Goal: Task Accomplishment & Management: Manage account settings

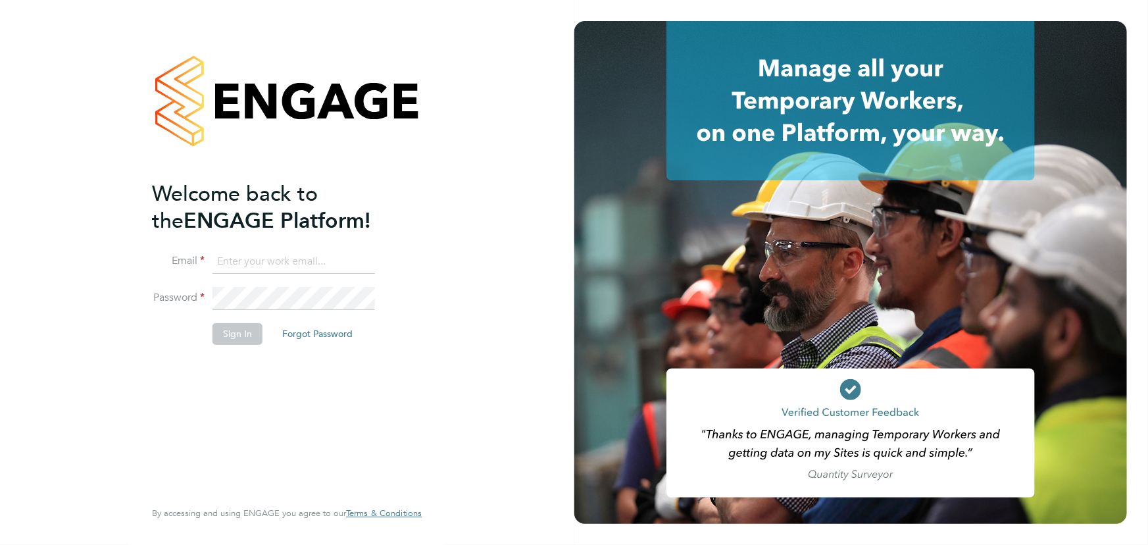
type input "jane.weitzman@mclarenresourcing.co.uk"
click at [238, 337] on button "Sign In" at bounding box center [237, 333] width 50 height 21
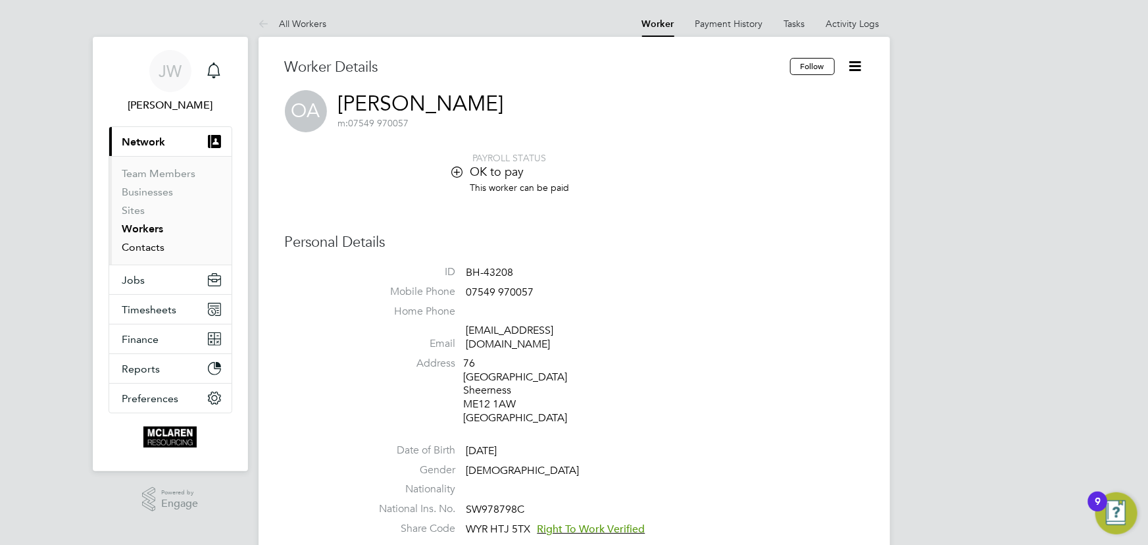
click at [154, 249] on link "Contacts" at bounding box center [143, 247] width 43 height 12
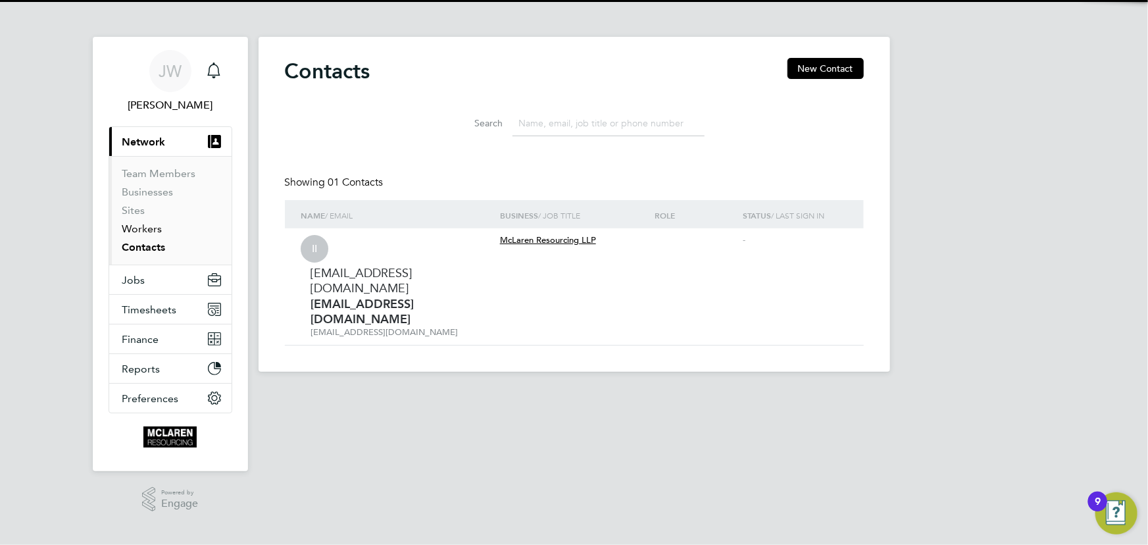
click at [156, 230] on link "Workers" at bounding box center [142, 228] width 40 height 12
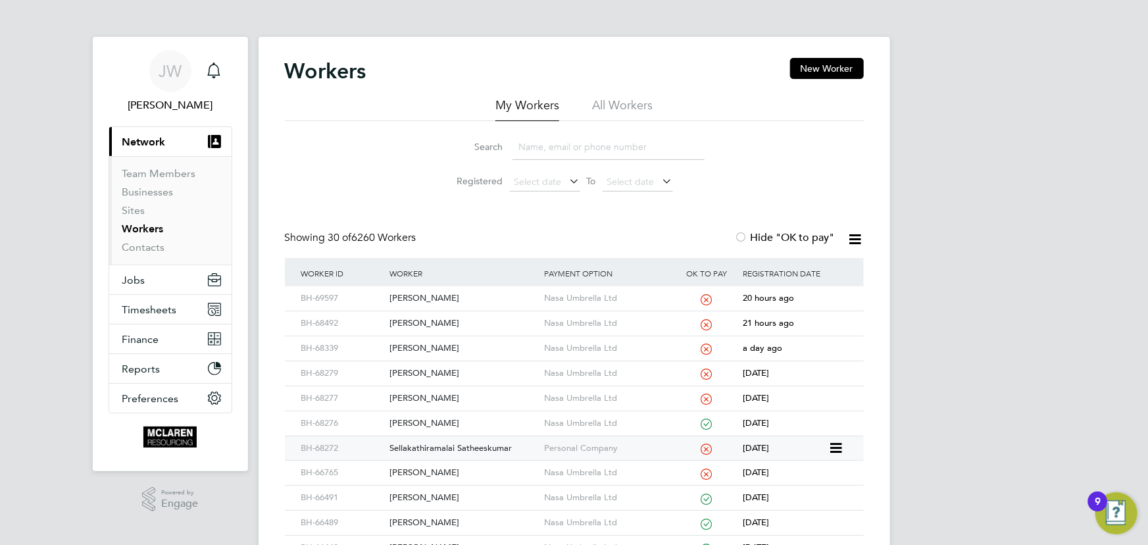
click at [451, 442] on div "Sellakathiramalai Satheeskumar" at bounding box center [463, 448] width 155 height 24
click at [157, 248] on link "Contacts" at bounding box center [143, 247] width 43 height 12
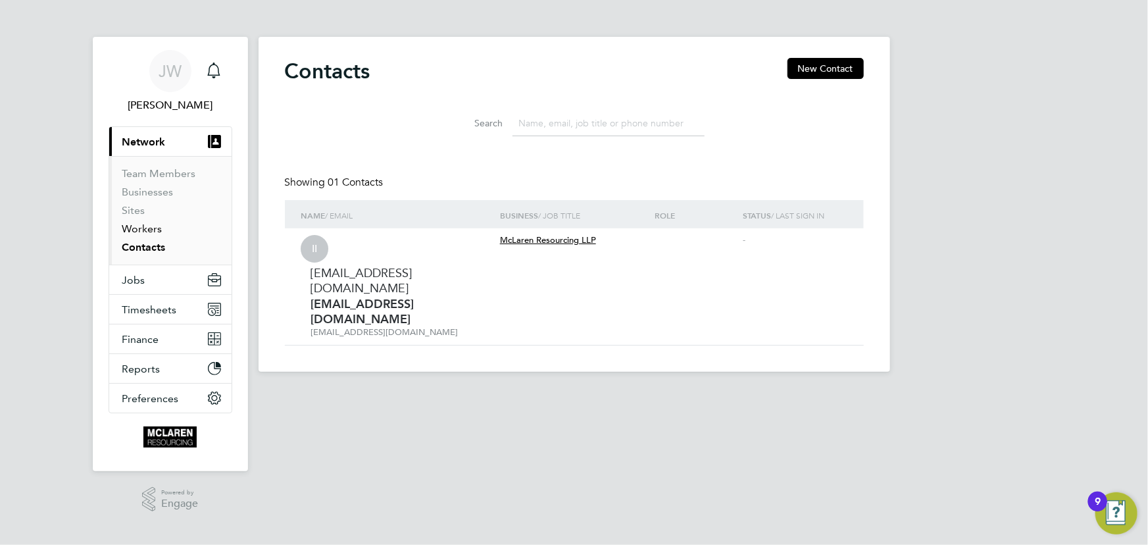
click at [146, 230] on link "Workers" at bounding box center [142, 228] width 40 height 12
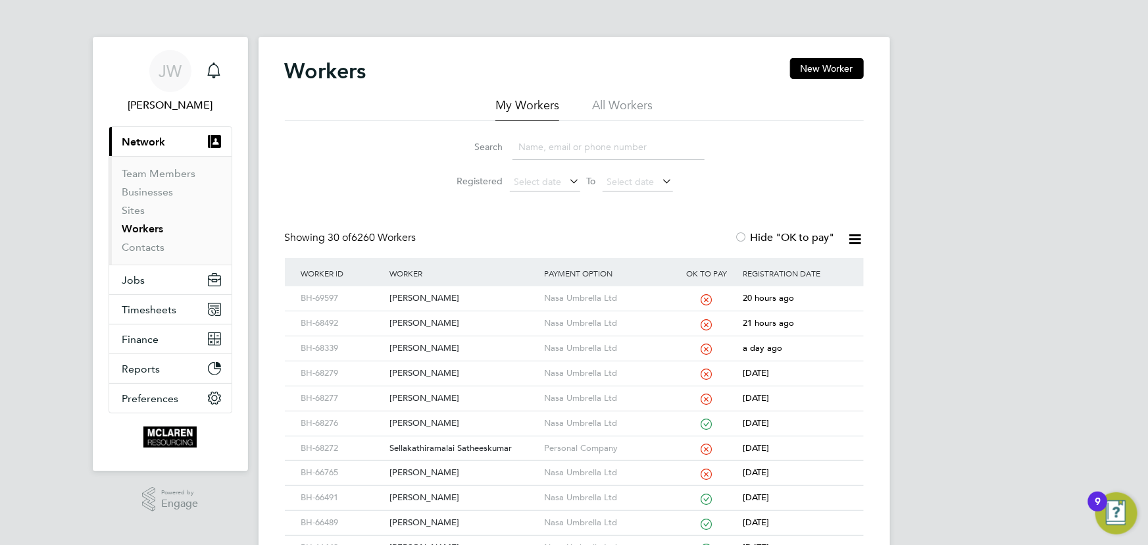
click at [533, 151] on input at bounding box center [608, 147] width 192 height 26
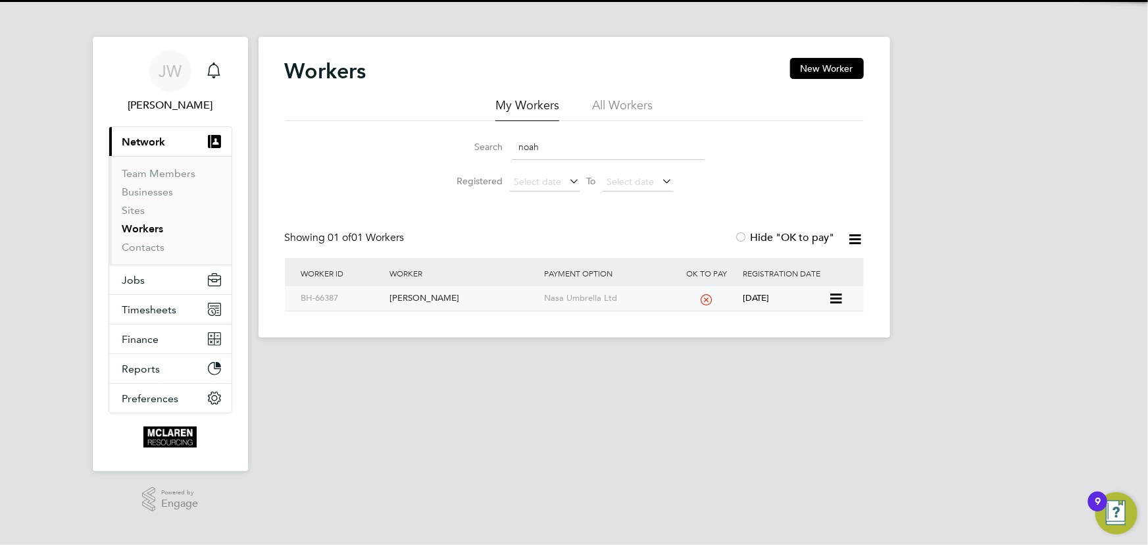
click at [424, 298] on div "Noah Assurreira" at bounding box center [463, 298] width 155 height 24
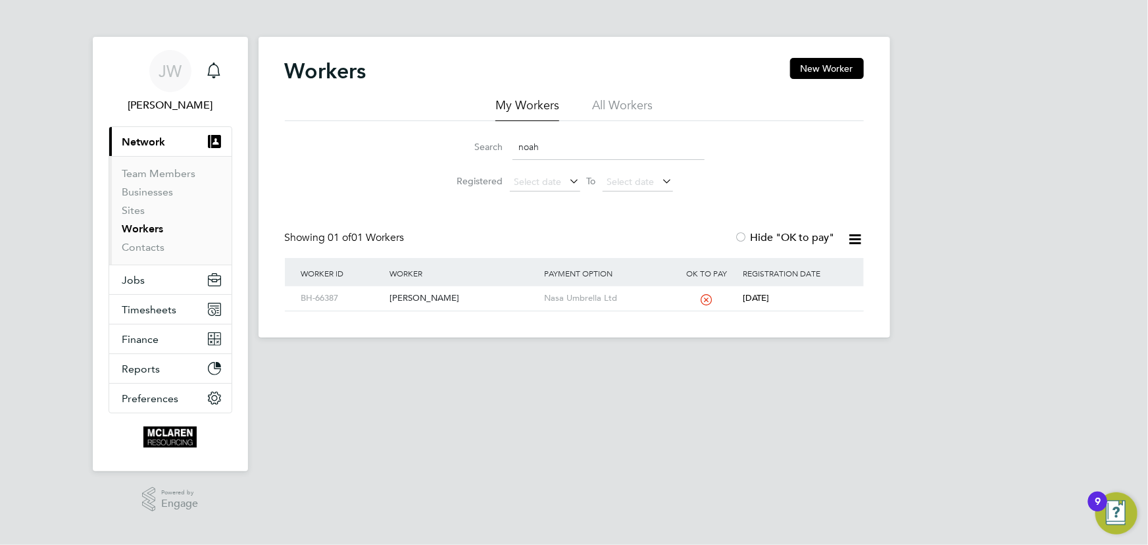
drag, startPoint x: 568, startPoint y: 150, endPoint x: 487, endPoint y: 151, distance: 80.9
click at [487, 151] on div "Search noah" at bounding box center [574, 147] width 260 height 26
click at [410, 299] on div "[PERSON_NAME]" at bounding box center [463, 298] width 155 height 24
drag, startPoint x: 567, startPoint y: 147, endPoint x: 499, endPoint y: 138, distance: 68.9
click at [497, 149] on div "Search mahesh" at bounding box center [574, 147] width 260 height 26
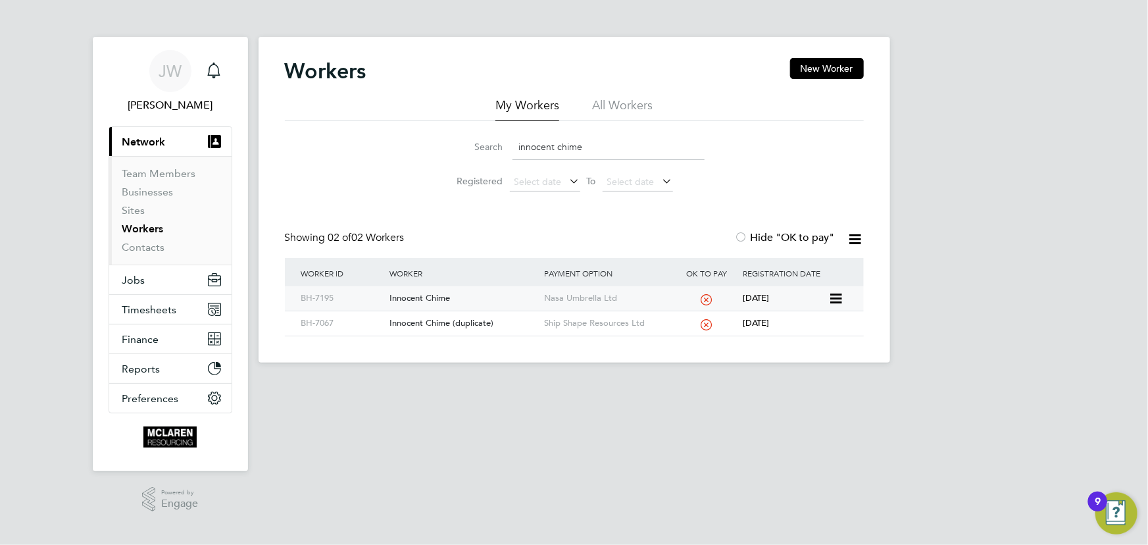
type input "innocent chime"
click at [429, 301] on div "Innocent Chime" at bounding box center [463, 298] width 155 height 24
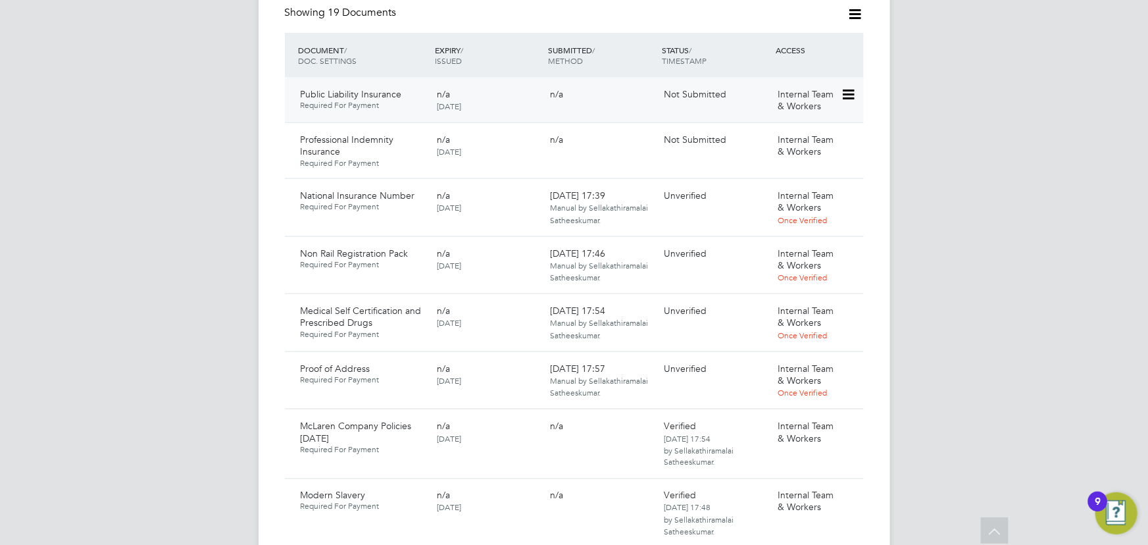
scroll to position [897, 0]
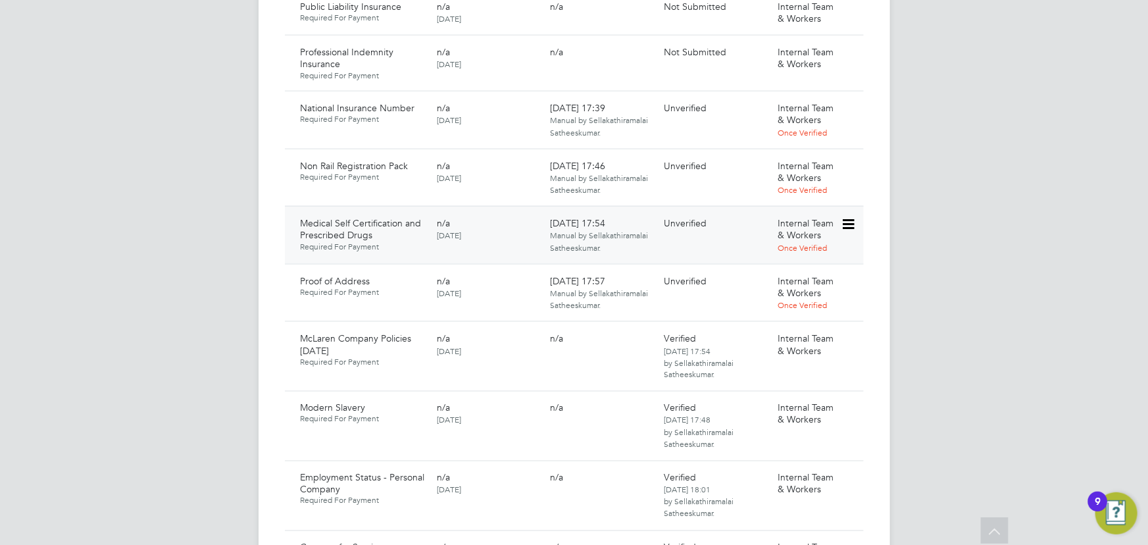
click at [847, 216] on icon at bounding box center [847, 224] width 13 height 16
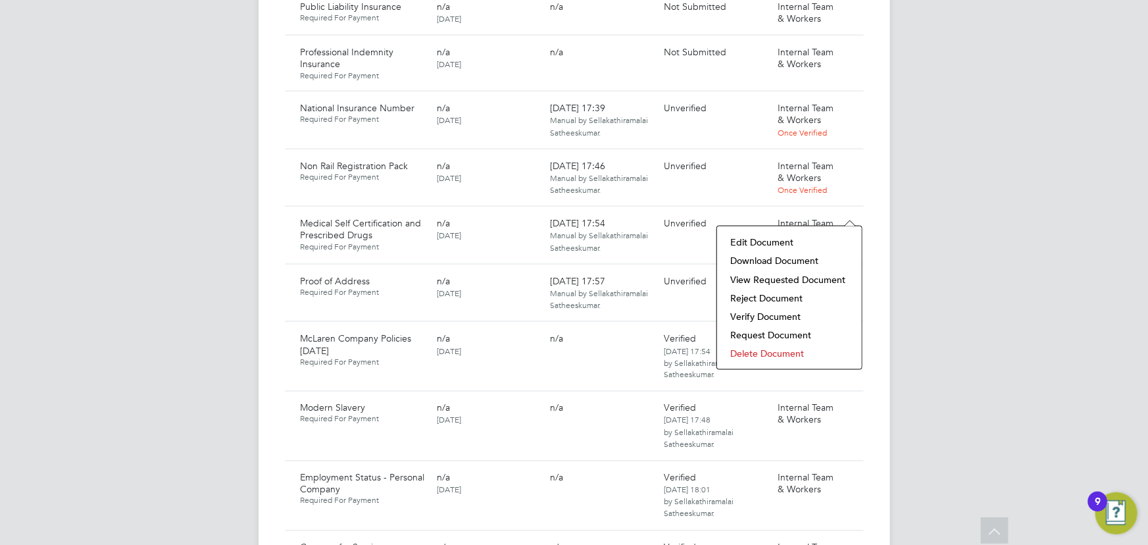
click at [783, 258] on li "Download Document" at bounding box center [790, 260] width 132 height 18
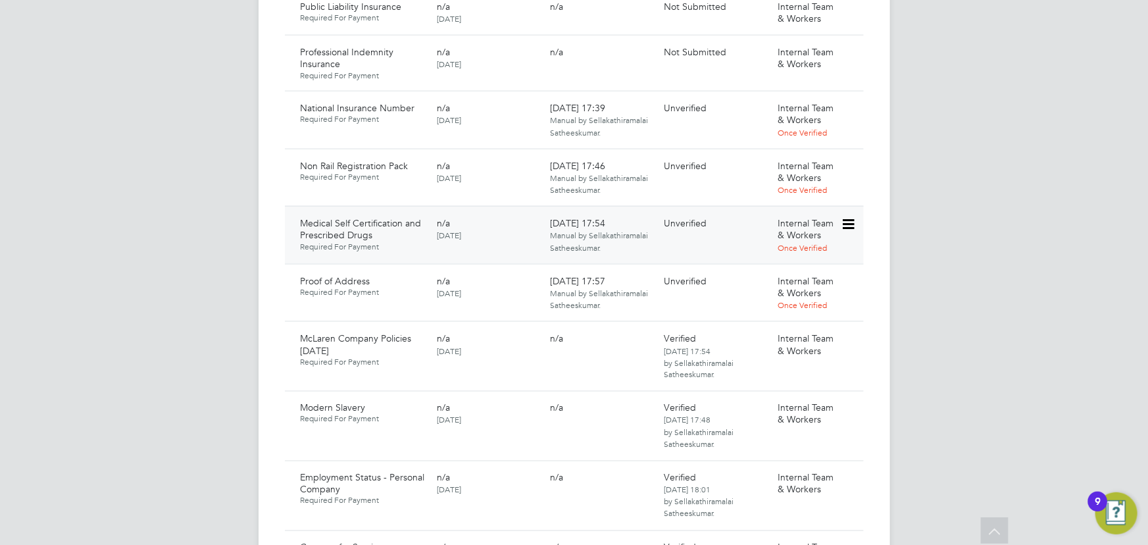
click at [846, 216] on icon at bounding box center [847, 224] width 13 height 16
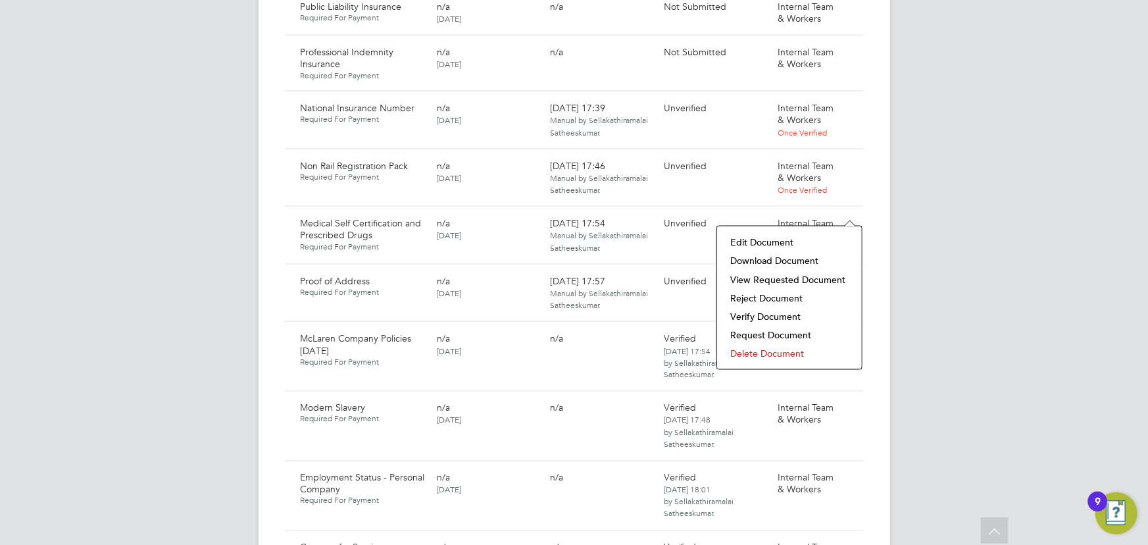
click at [781, 314] on li "Verify Document" at bounding box center [790, 316] width 132 height 18
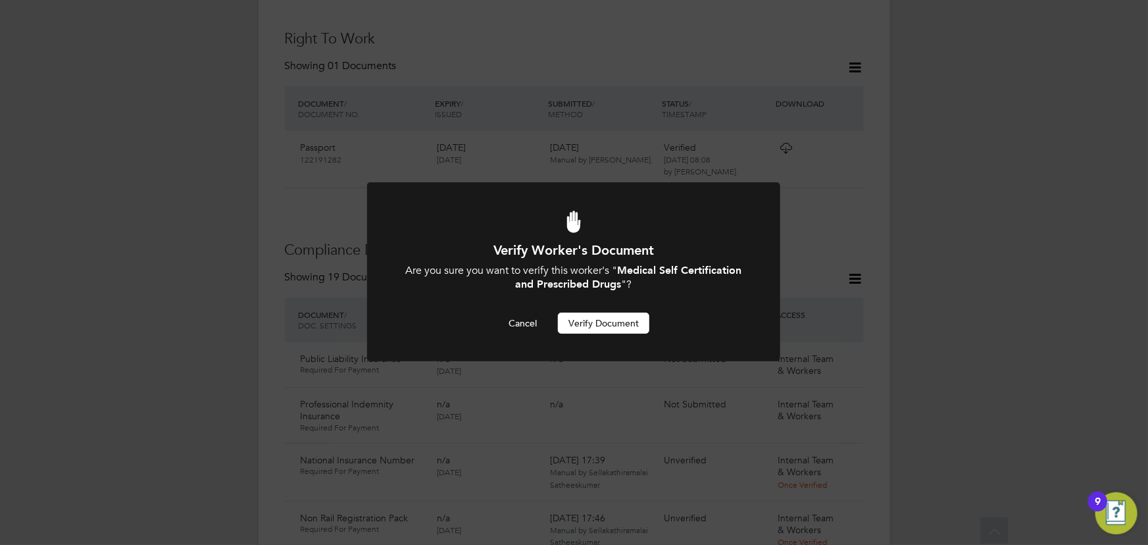
scroll to position [0, 0]
click at [591, 324] on button "Verify Document" at bounding box center [603, 322] width 91 height 21
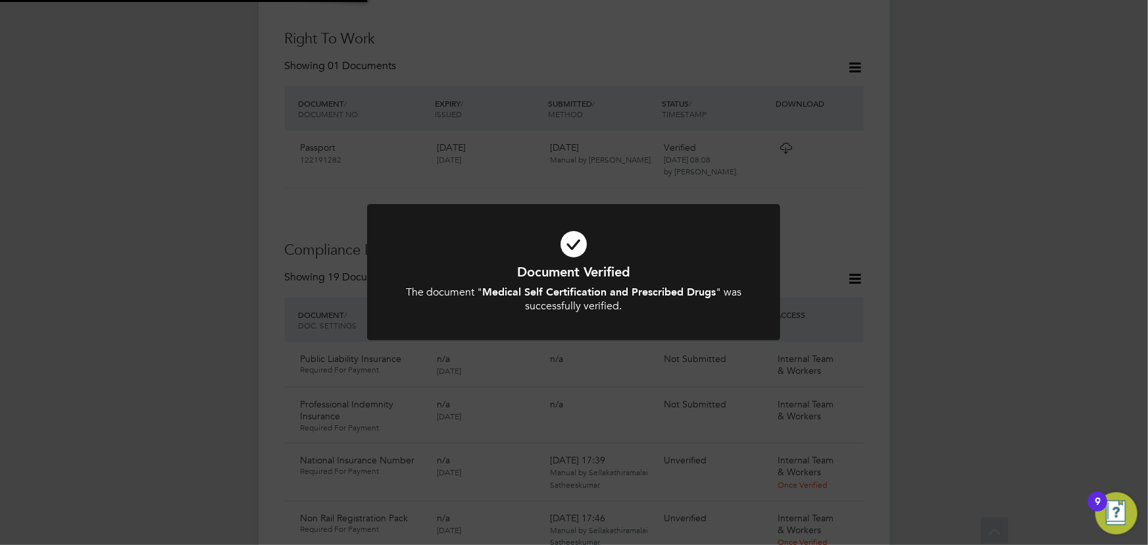
click at [960, 224] on div "Document Verified The document " Medical Self Certification and Prescribed Drug…" at bounding box center [574, 272] width 1148 height 545
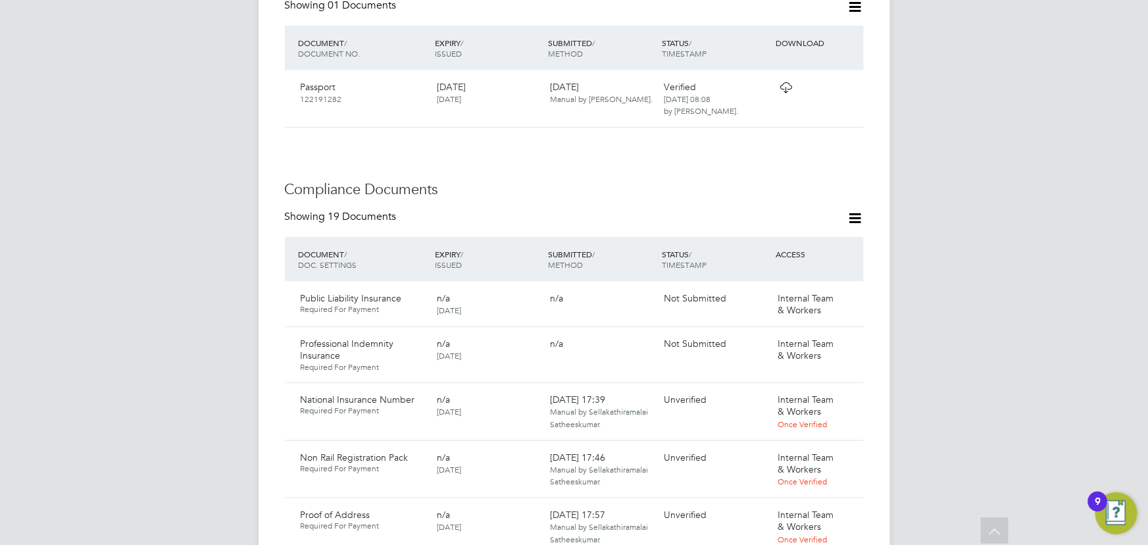
scroll to position [724, 0]
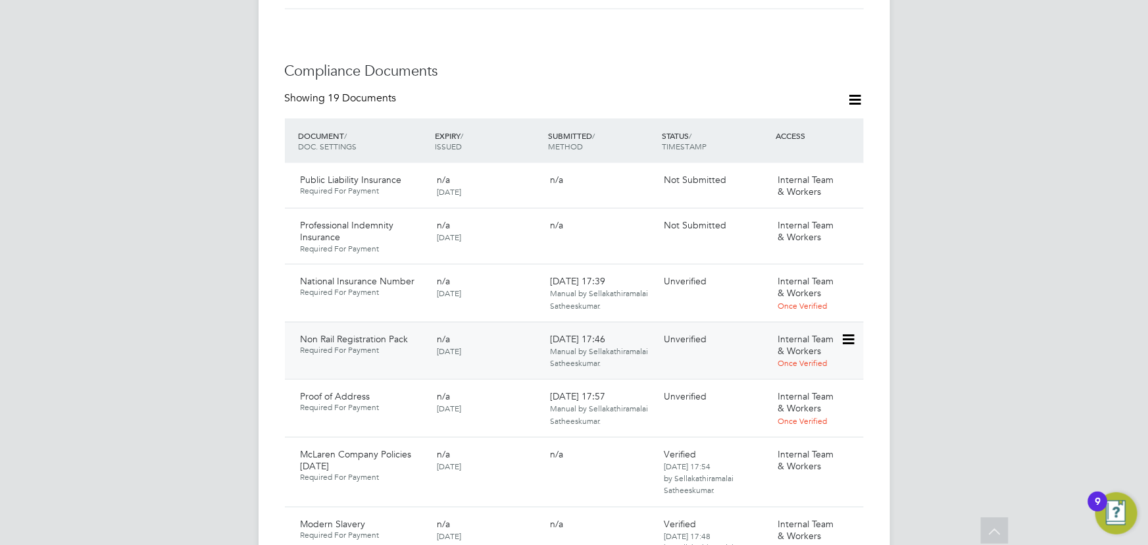
click at [851, 332] on icon at bounding box center [847, 340] width 13 height 16
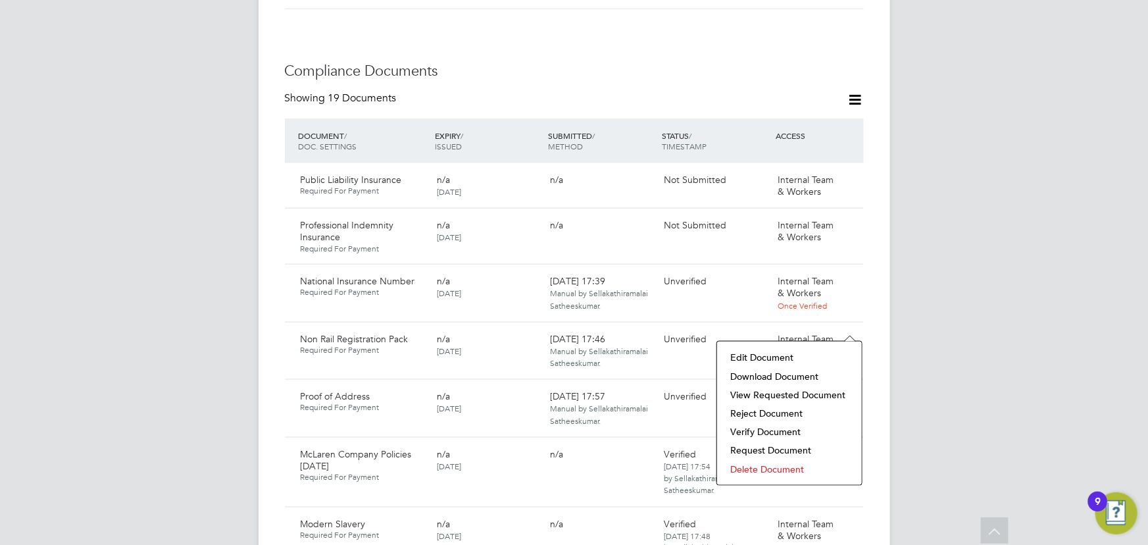
click at [789, 380] on li "Download Document" at bounding box center [790, 376] width 132 height 18
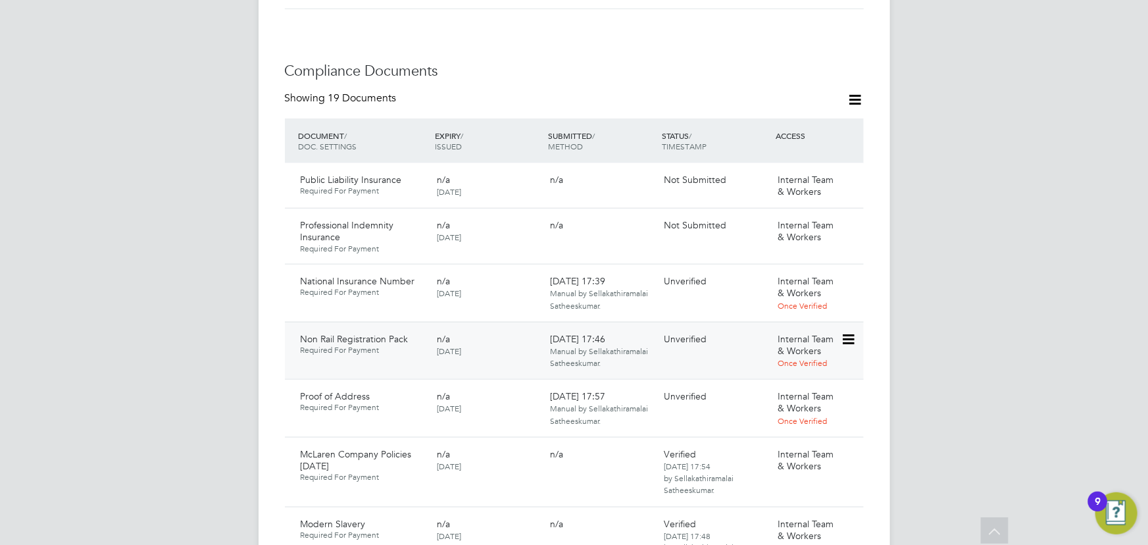
click at [845, 332] on icon at bounding box center [847, 340] width 13 height 16
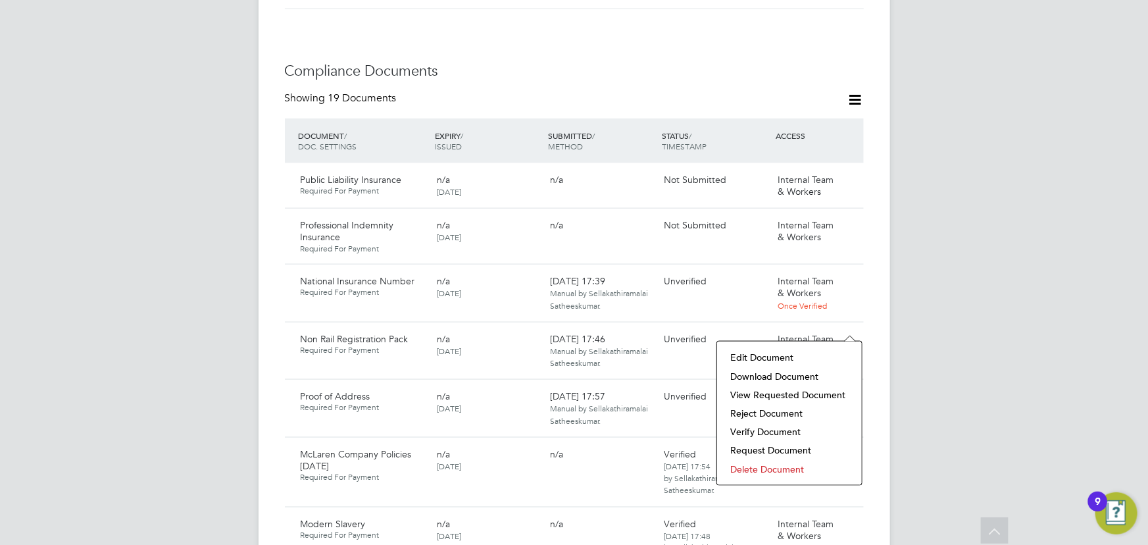
click at [762, 435] on li "Verify Document" at bounding box center [790, 431] width 132 height 18
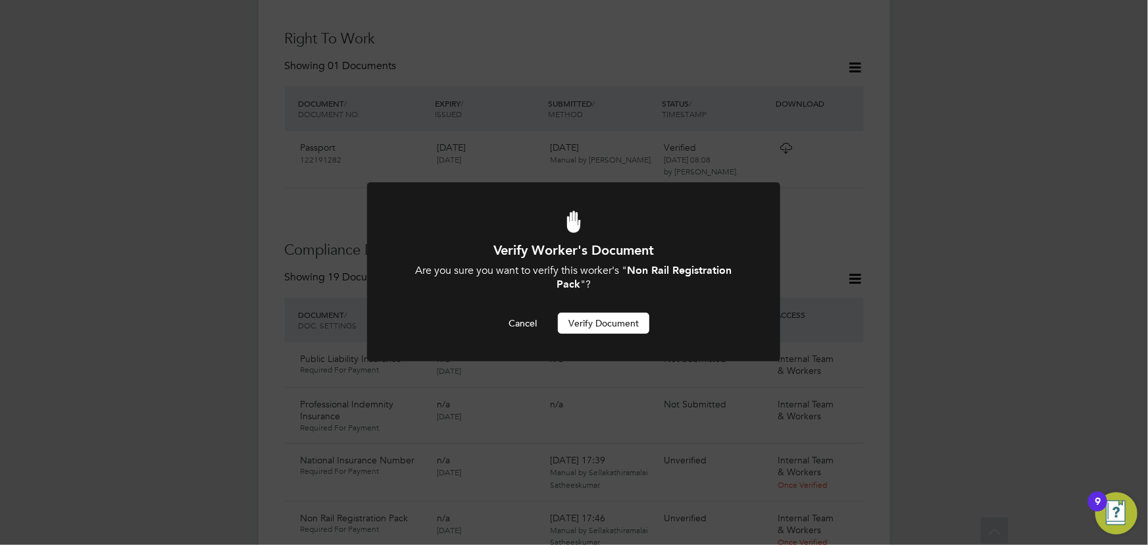
click at [630, 323] on button "Verify Document" at bounding box center [603, 322] width 91 height 21
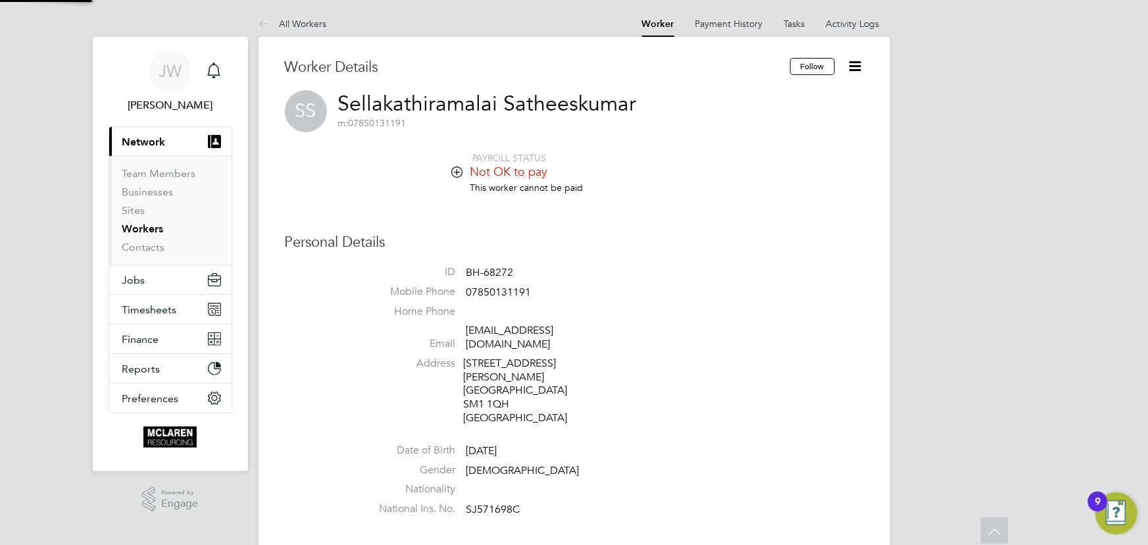
scroll to position [545, 0]
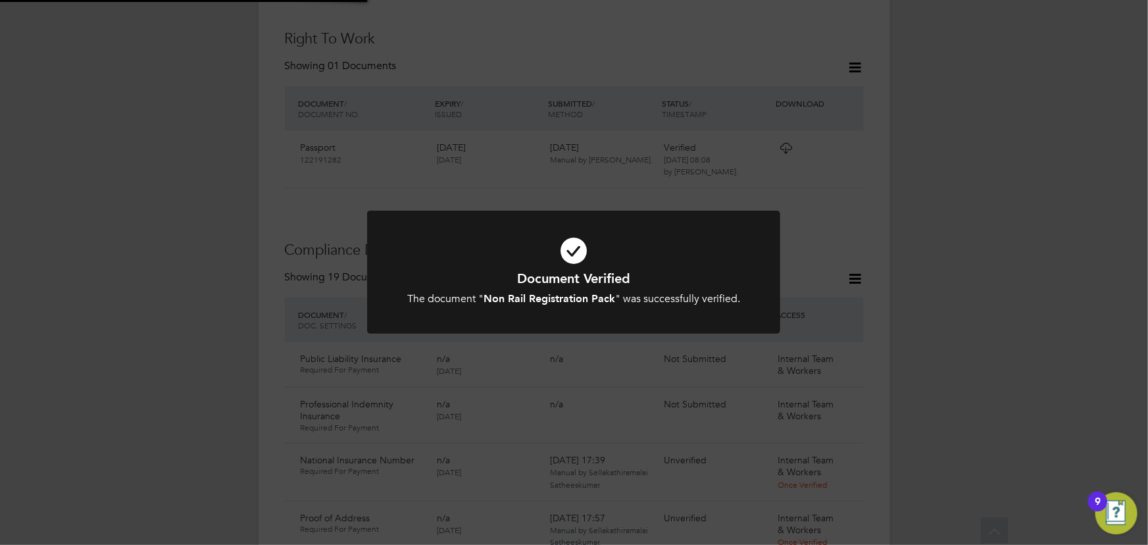
click at [977, 253] on div "Document Verified The document " Non Rail Registration Pack " was successfully …" at bounding box center [574, 272] width 1148 height 545
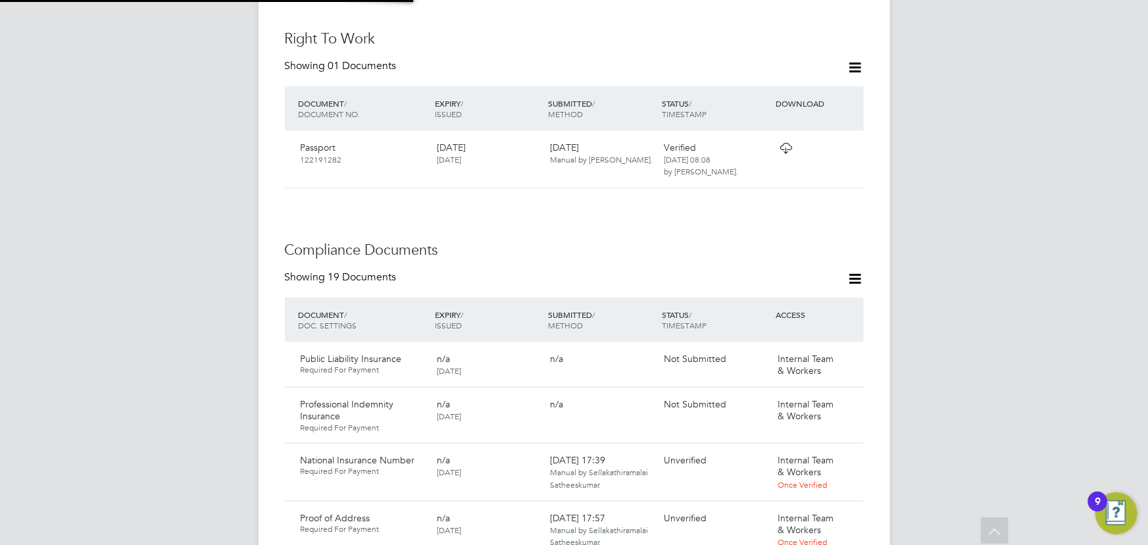
scroll to position [783, 0]
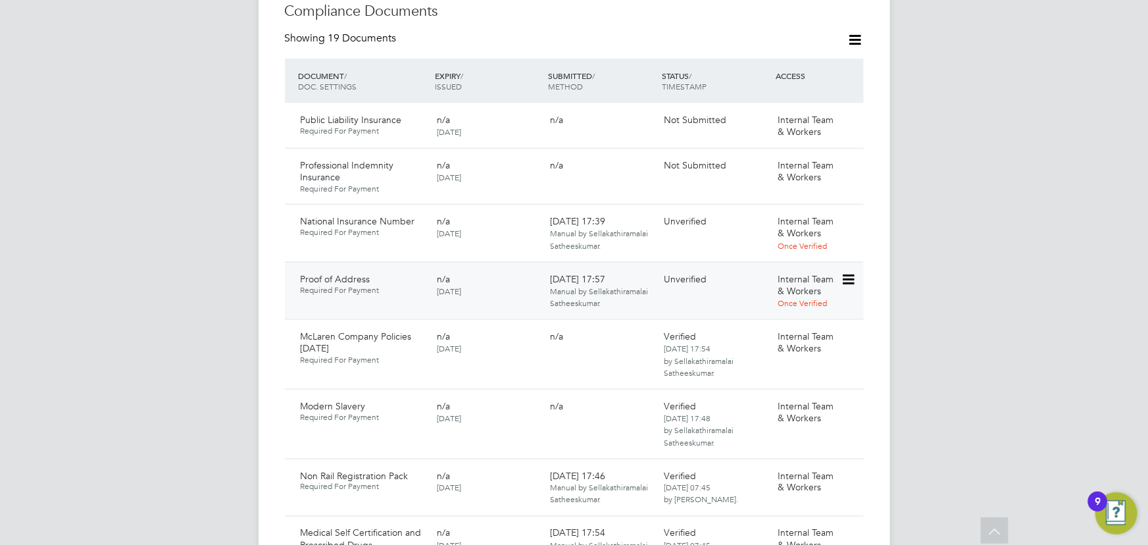
click at [851, 272] on icon at bounding box center [847, 280] width 13 height 16
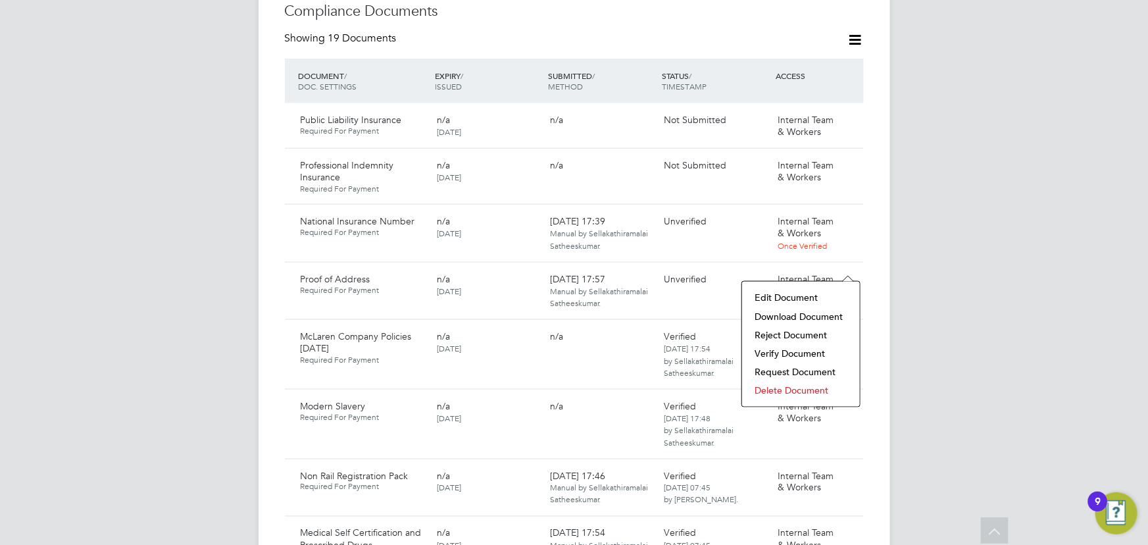
click at [790, 317] on li "Download Document" at bounding box center [801, 316] width 105 height 18
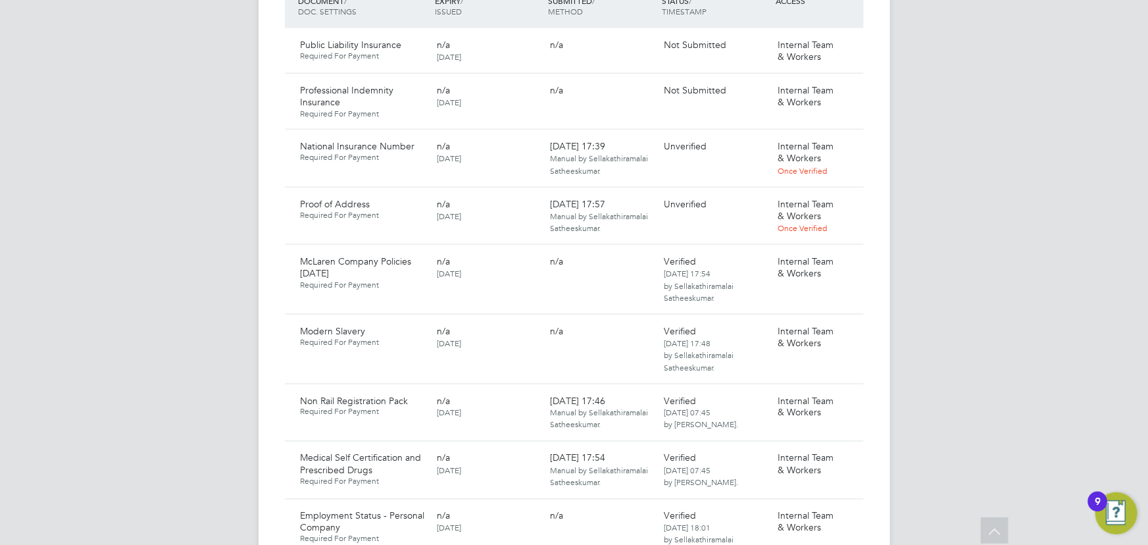
scroll to position [837, 0]
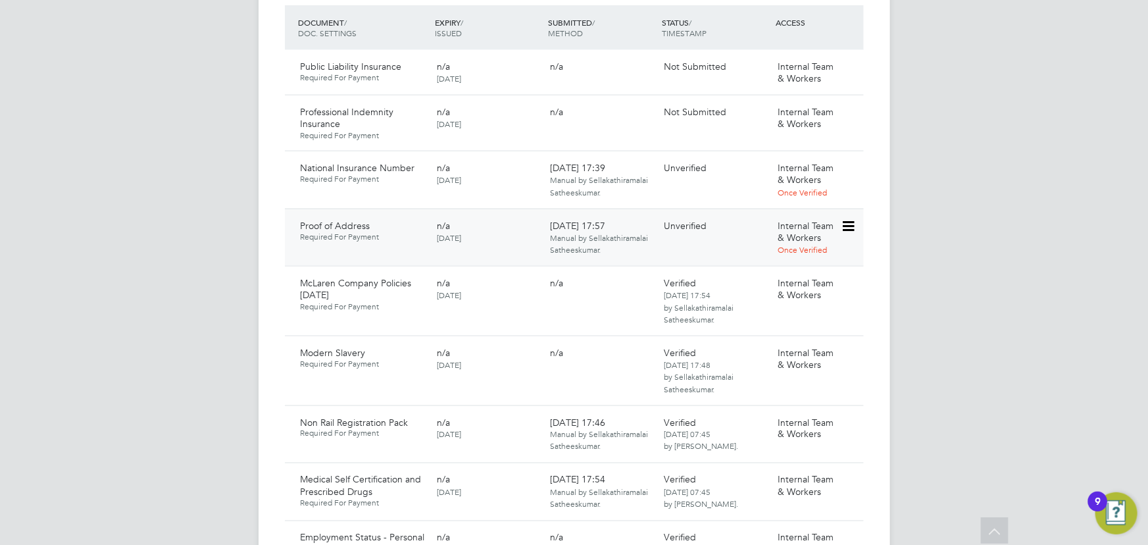
click at [849, 218] on icon at bounding box center [847, 226] width 13 height 16
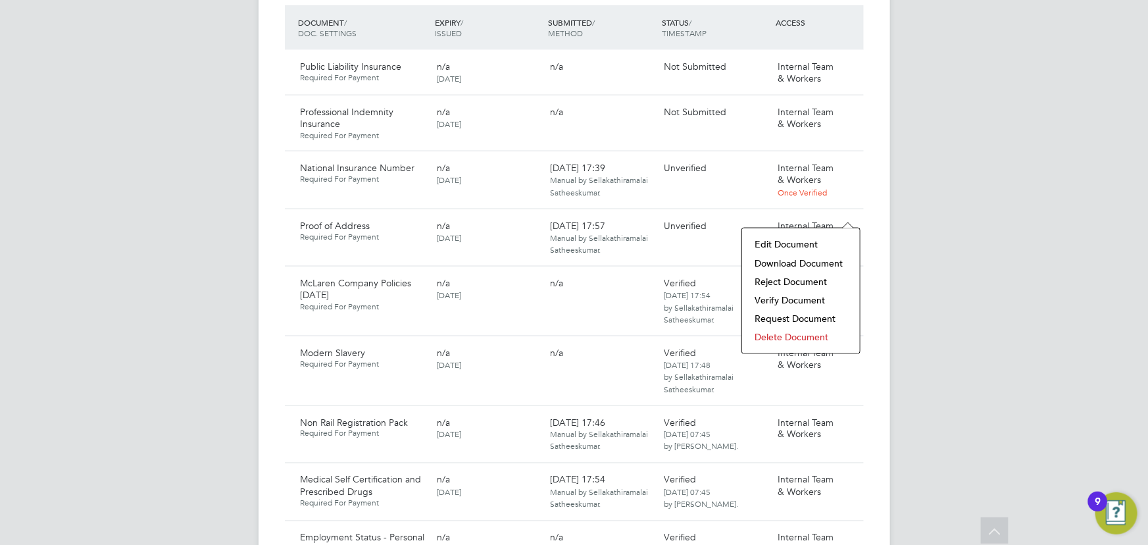
click at [786, 305] on li "Verify Document" at bounding box center [801, 300] width 105 height 18
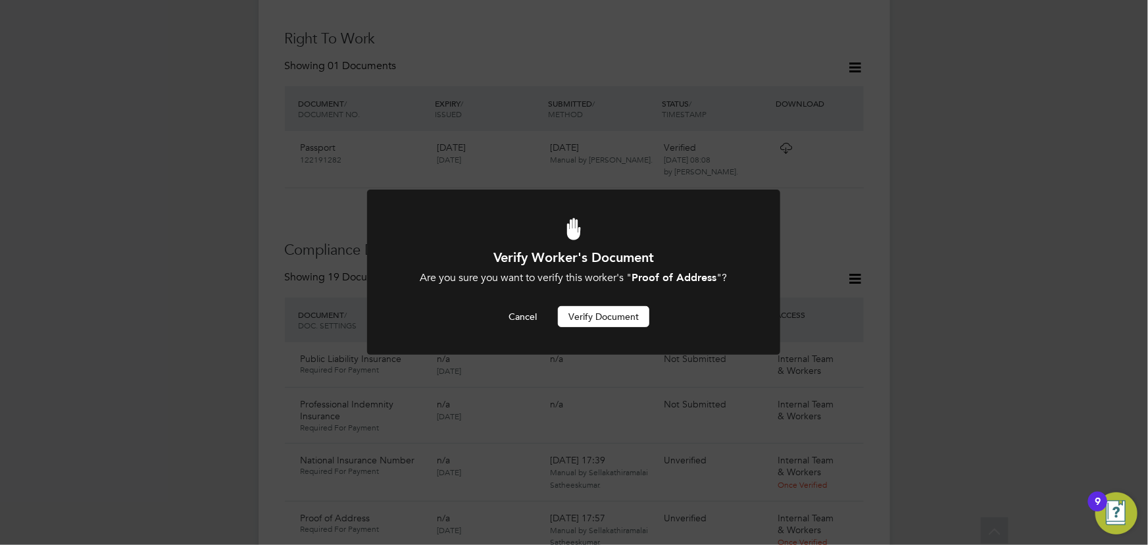
click at [599, 315] on button "Verify Document" at bounding box center [603, 316] width 91 height 21
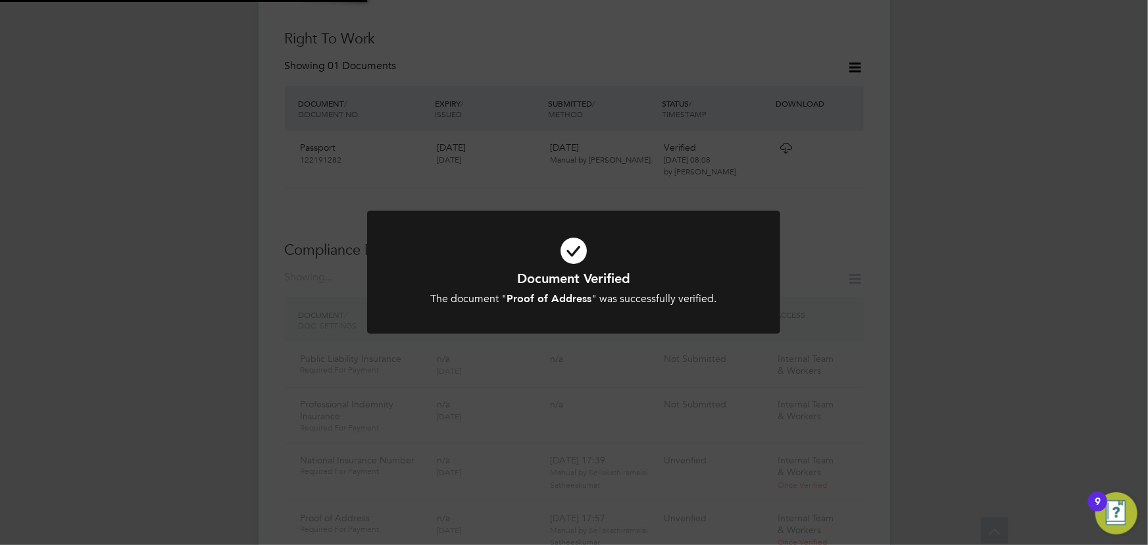
click at [957, 260] on div "Document Verified The document " Proof of Address " was successfully verified. …" at bounding box center [574, 272] width 1148 height 545
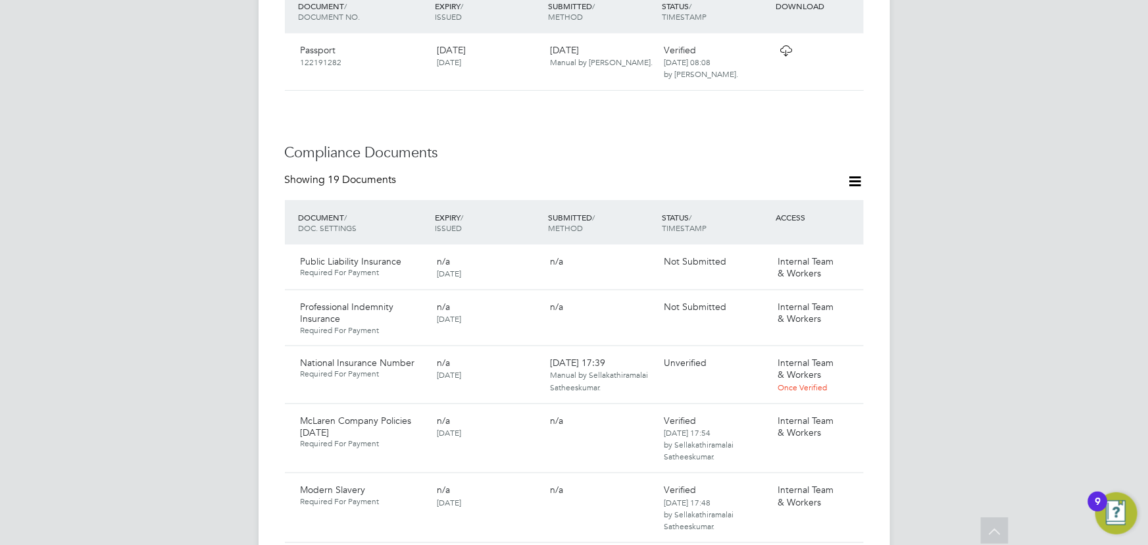
scroll to position [724, 0]
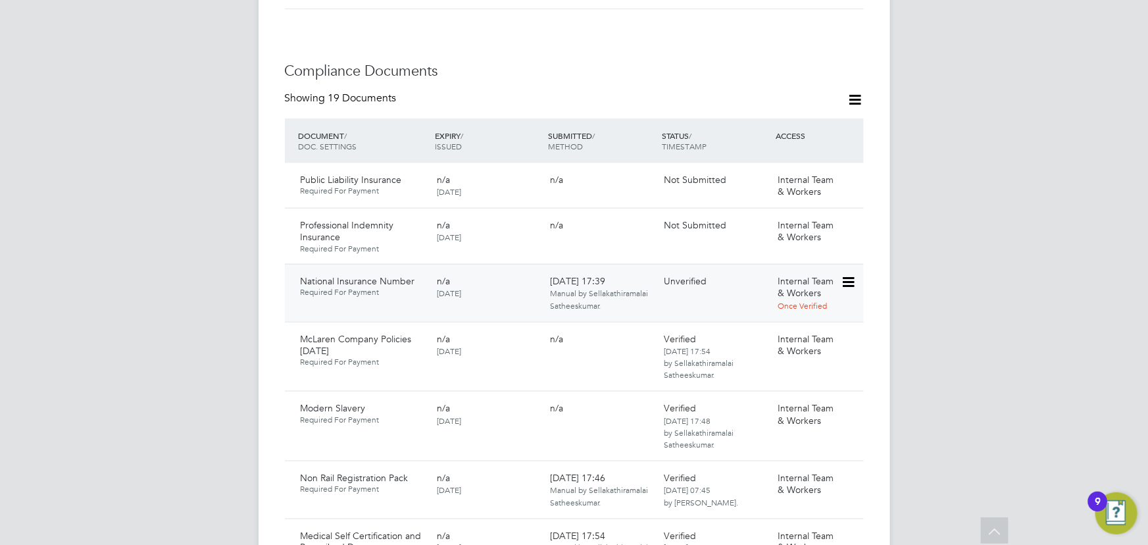
click at [854, 274] on icon at bounding box center [847, 282] width 13 height 16
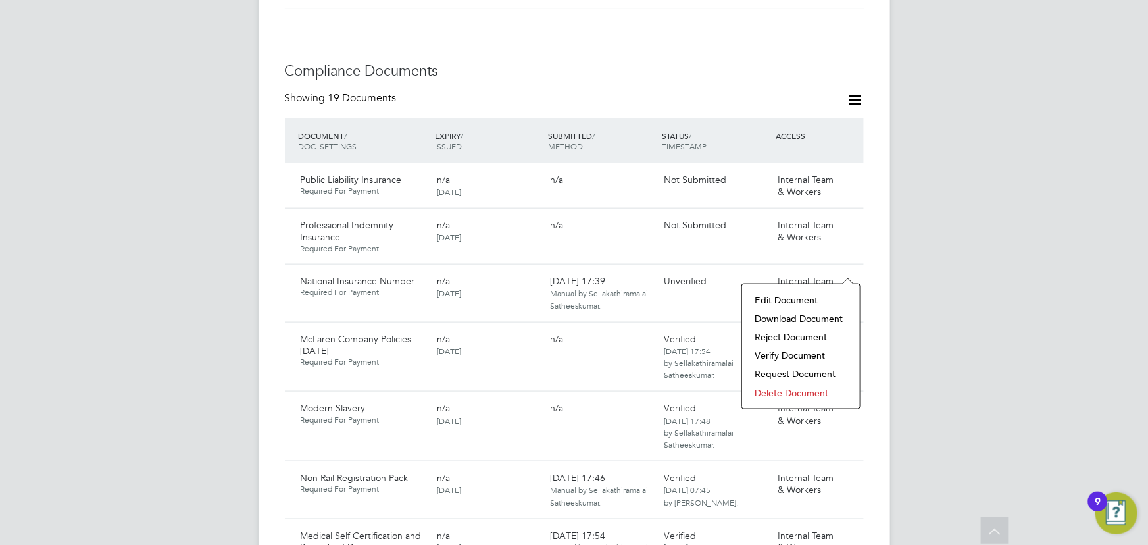
click at [789, 318] on li "Download Document" at bounding box center [801, 318] width 105 height 18
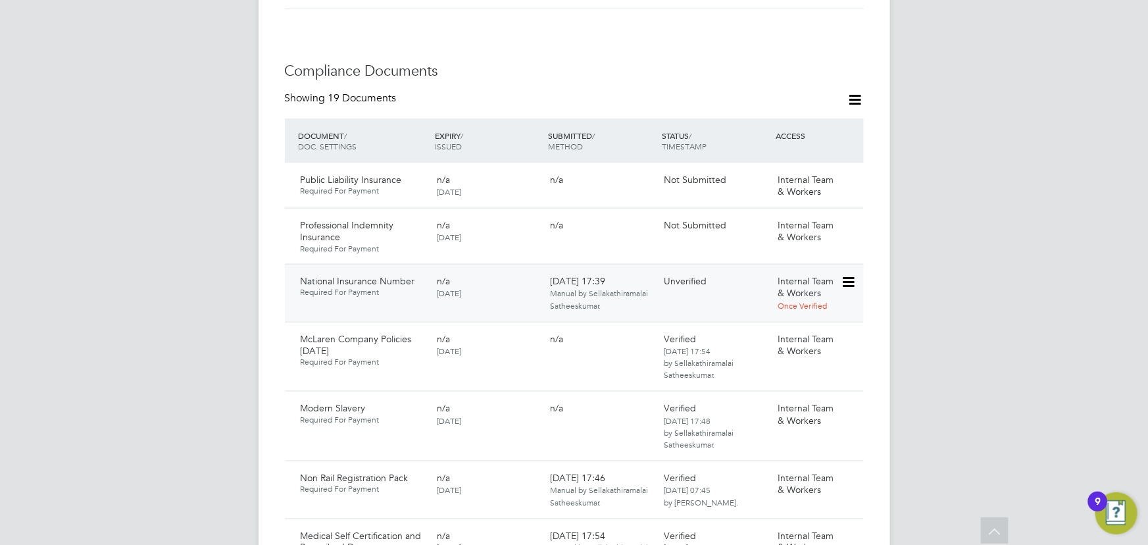
click at [852, 274] on icon at bounding box center [847, 282] width 13 height 16
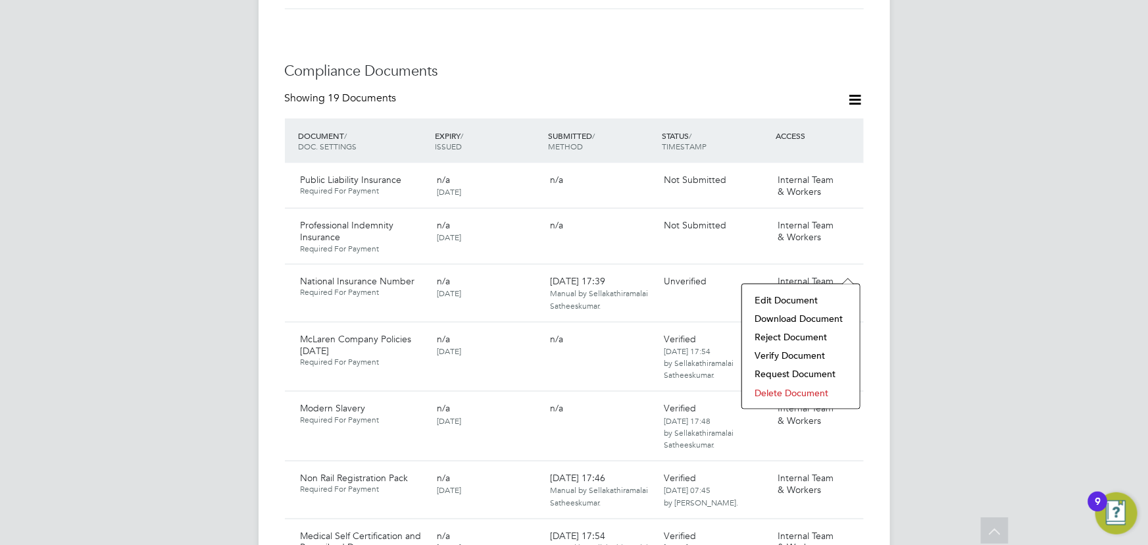
click at [787, 357] on li "Verify Document" at bounding box center [801, 355] width 105 height 18
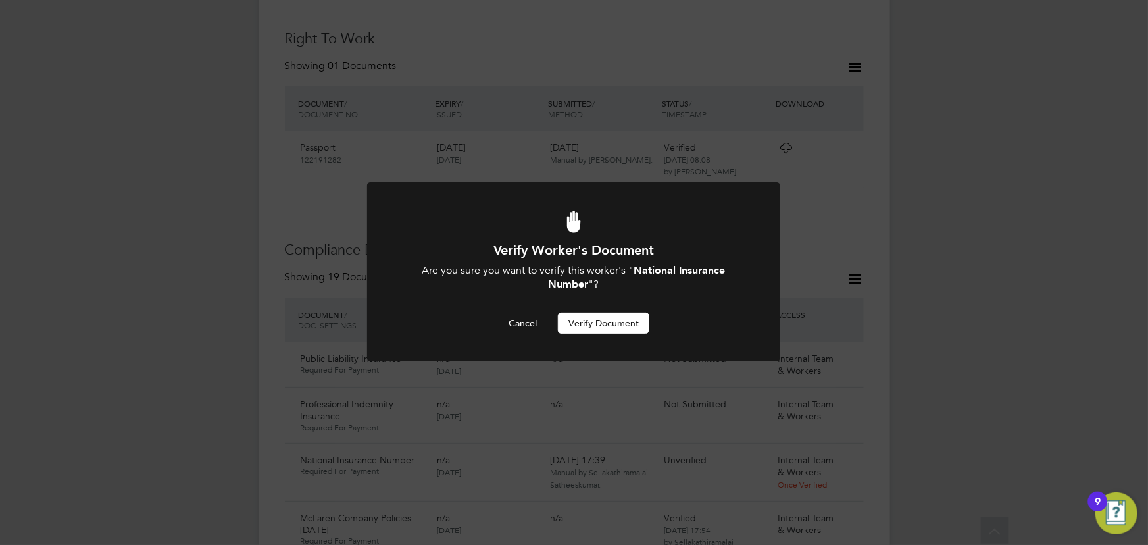
scroll to position [0, 0]
click at [635, 324] on button "Verify Document" at bounding box center [603, 322] width 91 height 21
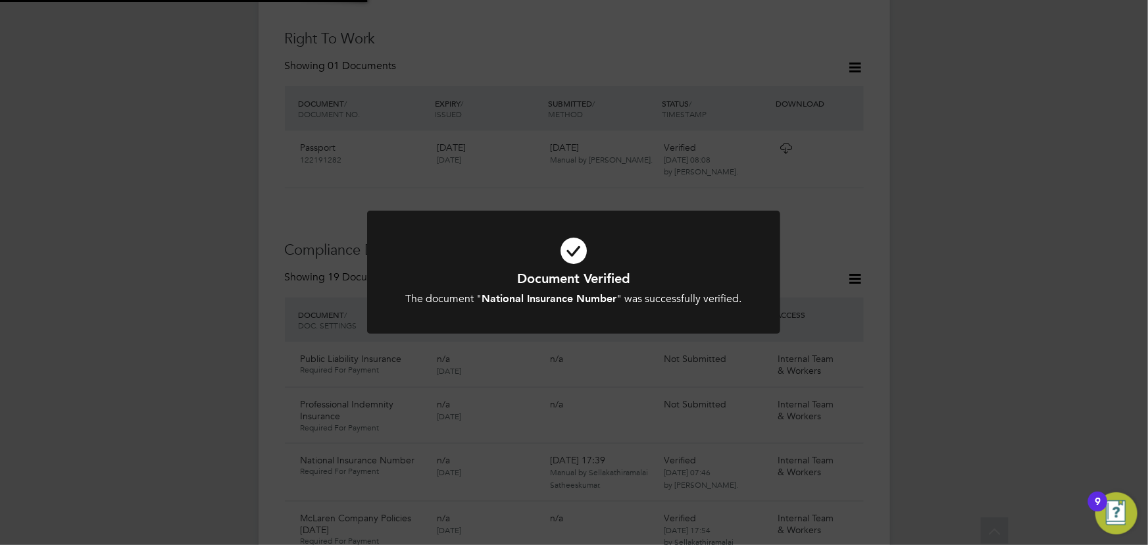
click at [970, 290] on div "Document Verified The document " National Insurance Number " was successfully v…" at bounding box center [574, 272] width 1148 height 545
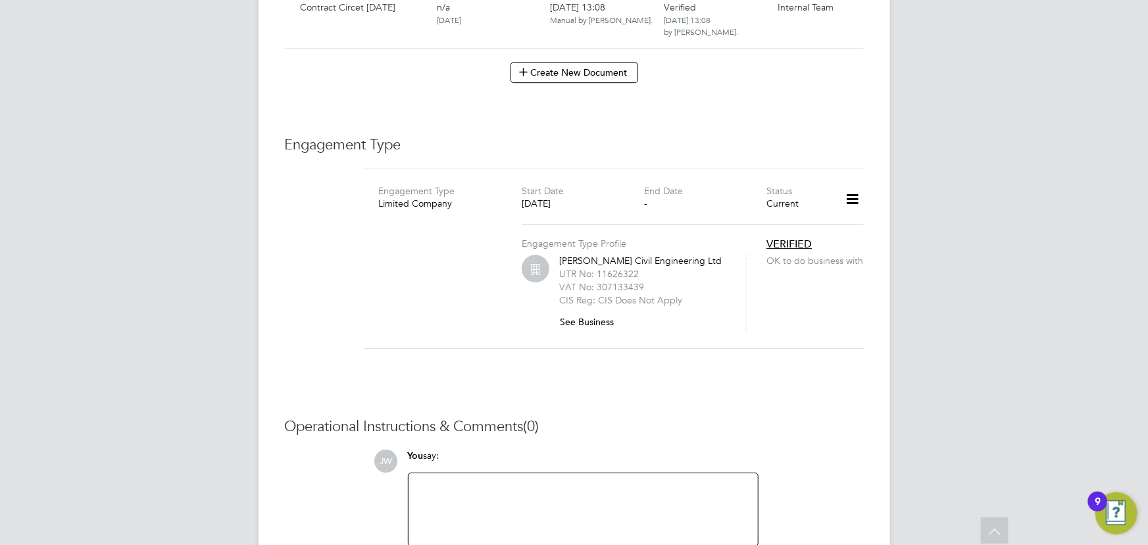
scroll to position [2090, 0]
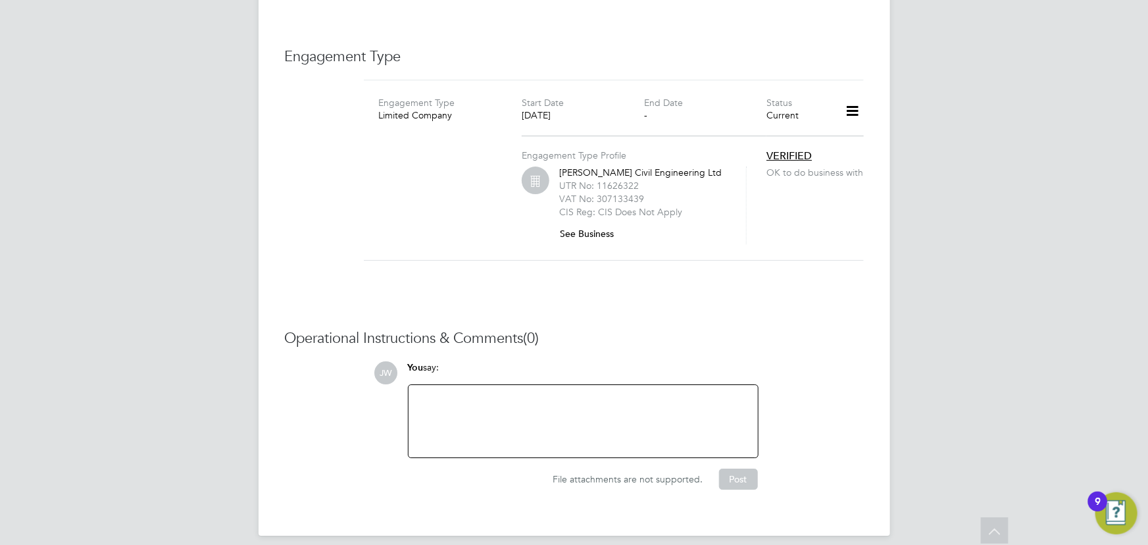
click at [575, 224] on button "See Business" at bounding box center [591, 233] width 65 height 21
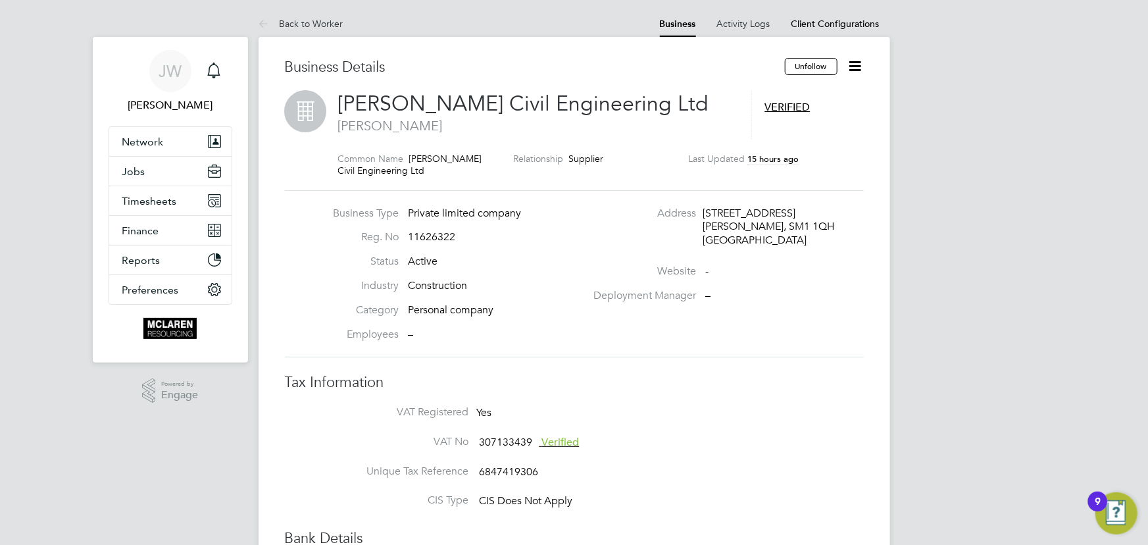
drag, startPoint x: 886, startPoint y: 289, endPoint x: 818, endPoint y: 287, distance: 67.8
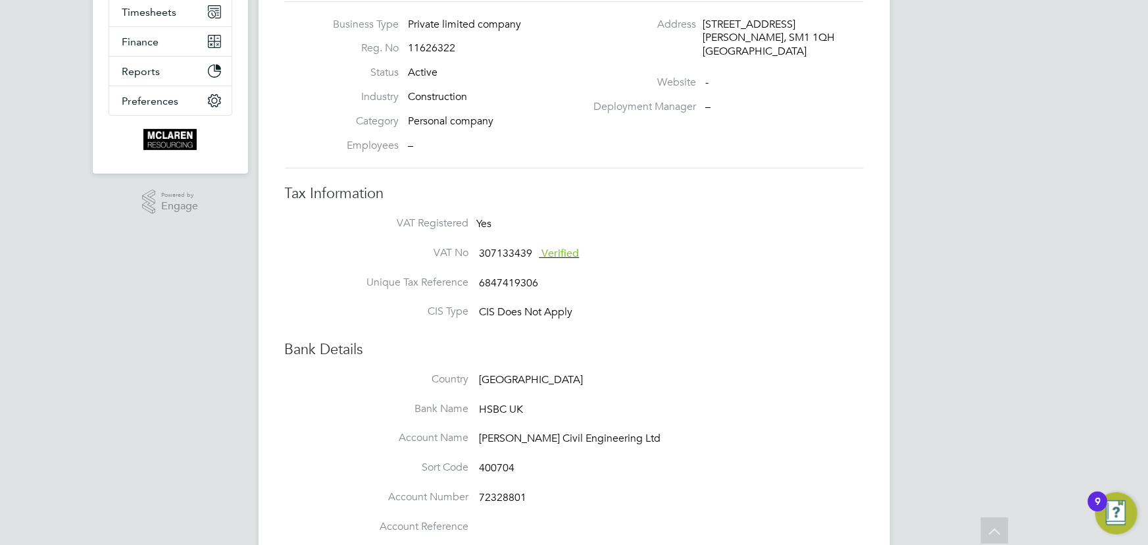
scroll to position [239, 0]
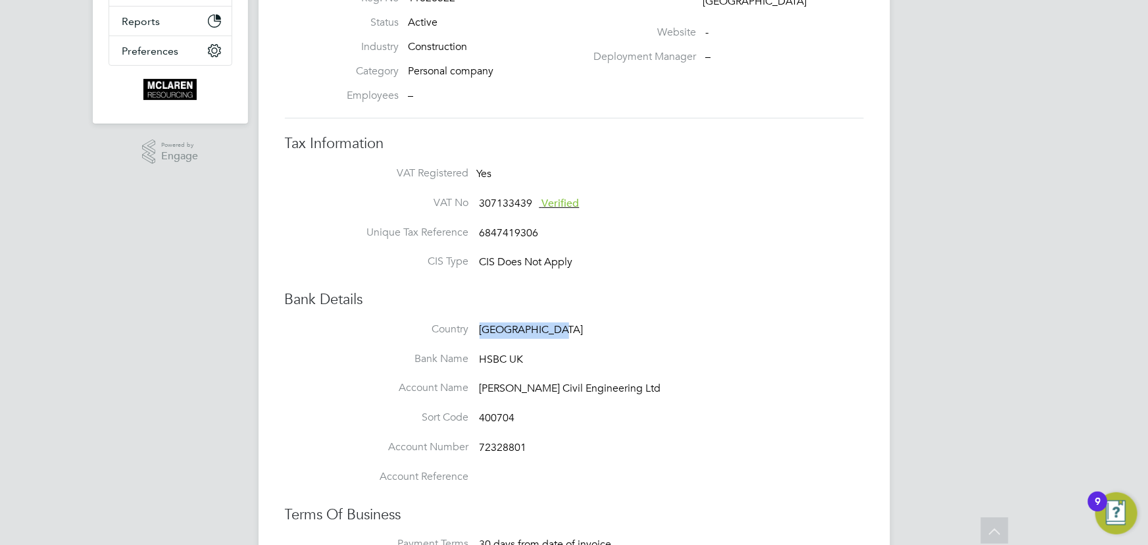
drag, startPoint x: 480, startPoint y: 328, endPoint x: 557, endPoint y: 335, distance: 77.9
click at [557, 335] on li "Country United Kingdom" at bounding box center [600, 337] width 526 height 30
click at [667, 333] on li "Country United Kingdom" at bounding box center [600, 337] width 526 height 30
click at [347, 342] on li "Country United Kingdom" at bounding box center [600, 337] width 526 height 30
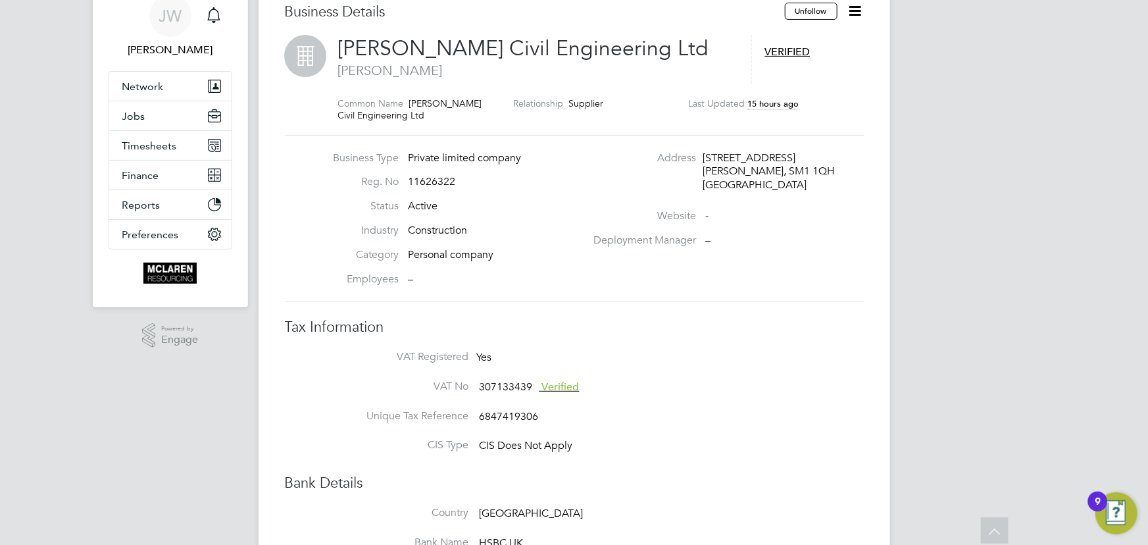
scroll to position [0, 0]
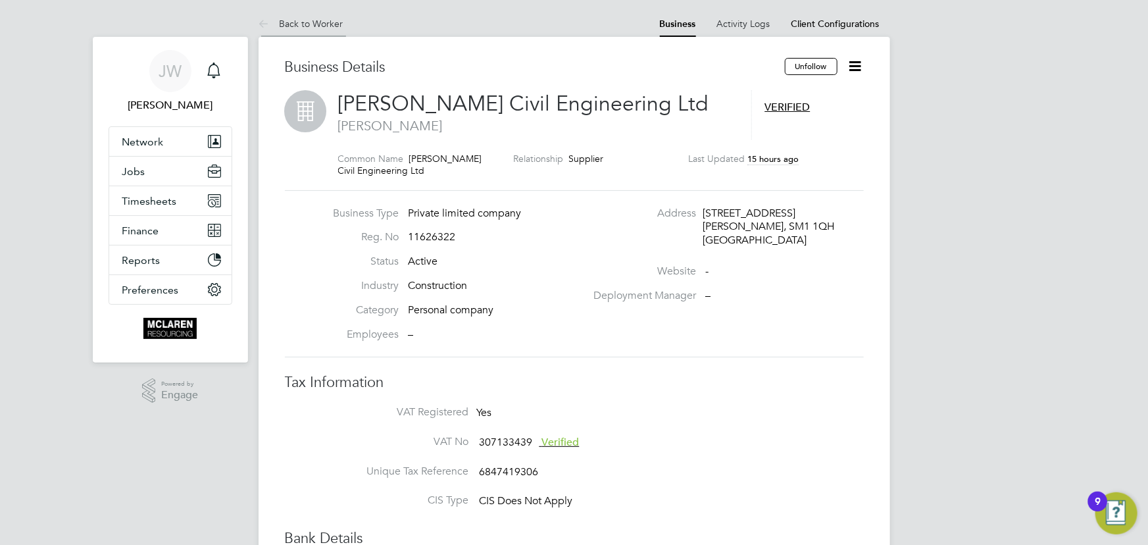
click at [318, 19] on link "Back to Worker" at bounding box center [301, 24] width 85 height 12
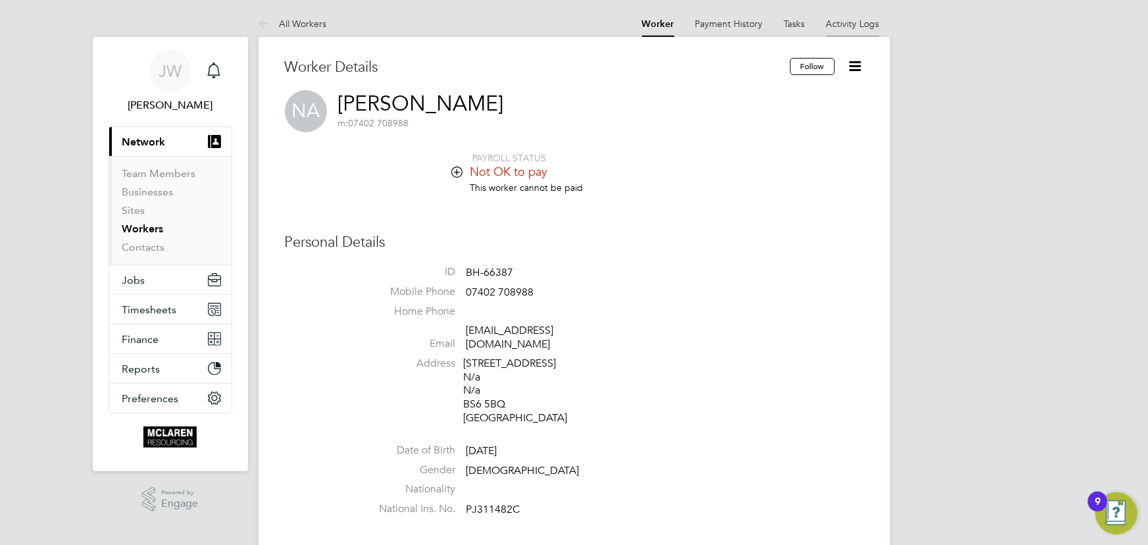
click at [842, 22] on link "Activity Logs" at bounding box center [852, 24] width 53 height 12
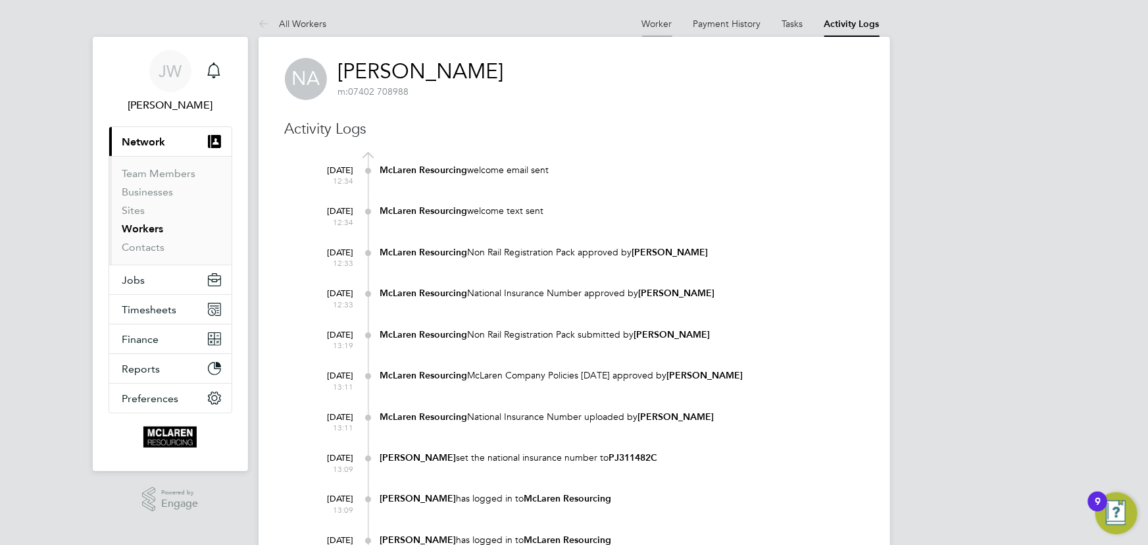
click at [656, 23] on link "Worker" at bounding box center [657, 24] width 30 height 12
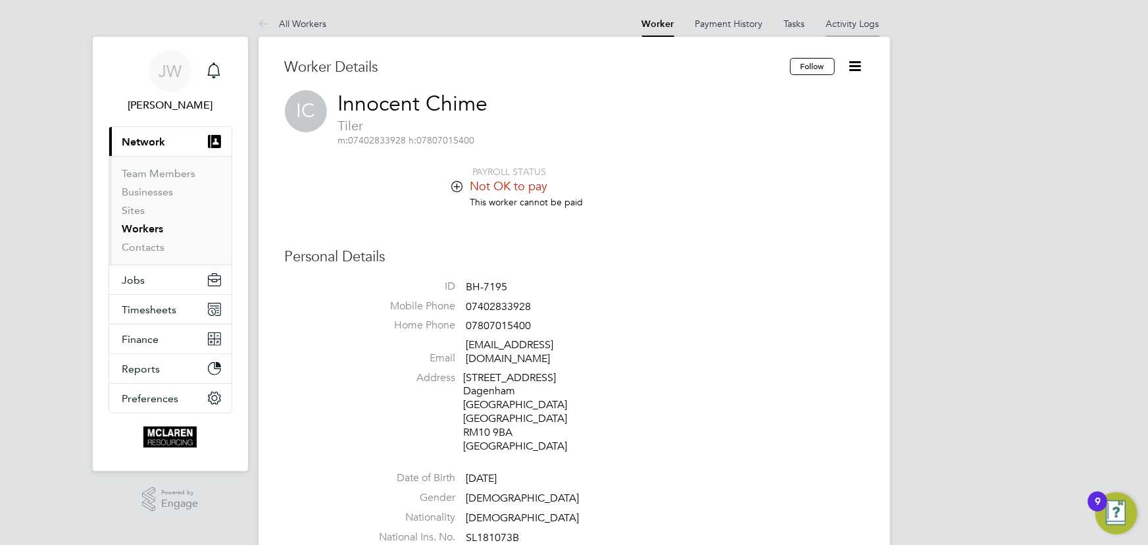
click at [849, 14] on li "Activity Logs" at bounding box center [852, 24] width 53 height 26
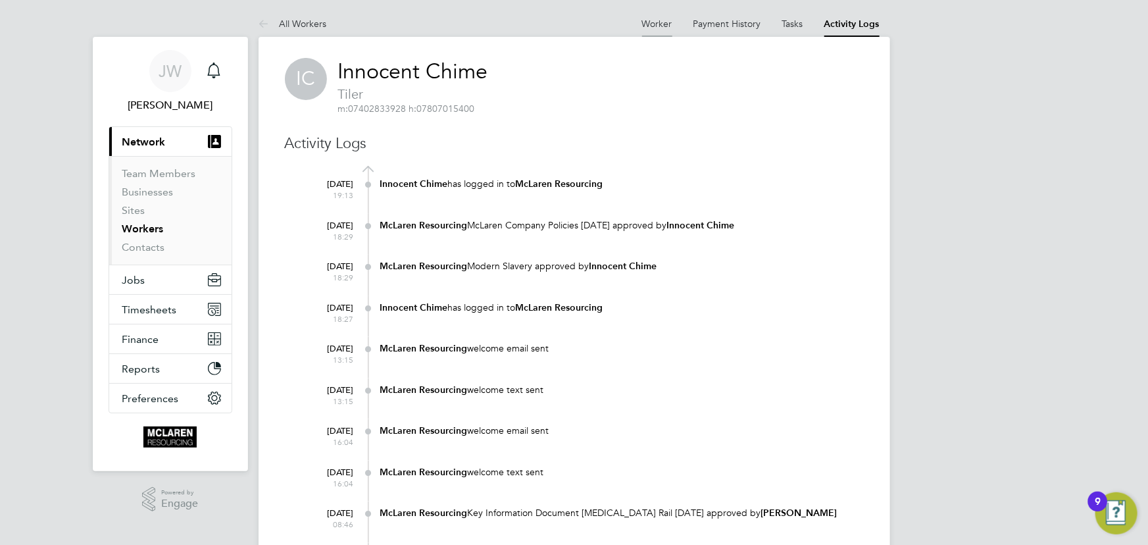
click at [655, 22] on link "Worker" at bounding box center [657, 24] width 30 height 12
